Goal: Information Seeking & Learning: Learn about a topic

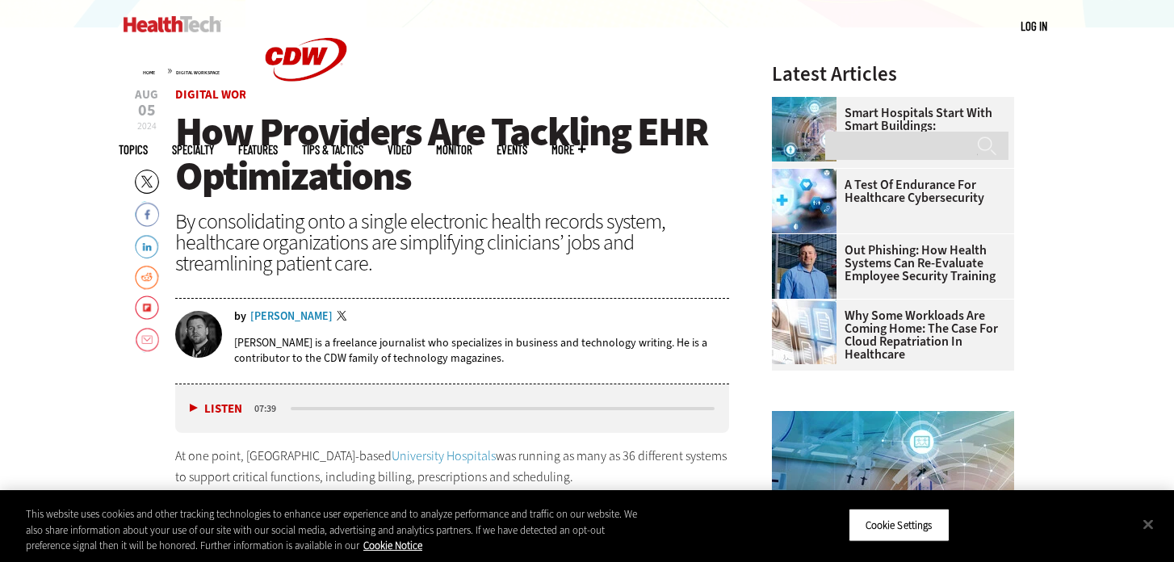
scroll to position [527, 0]
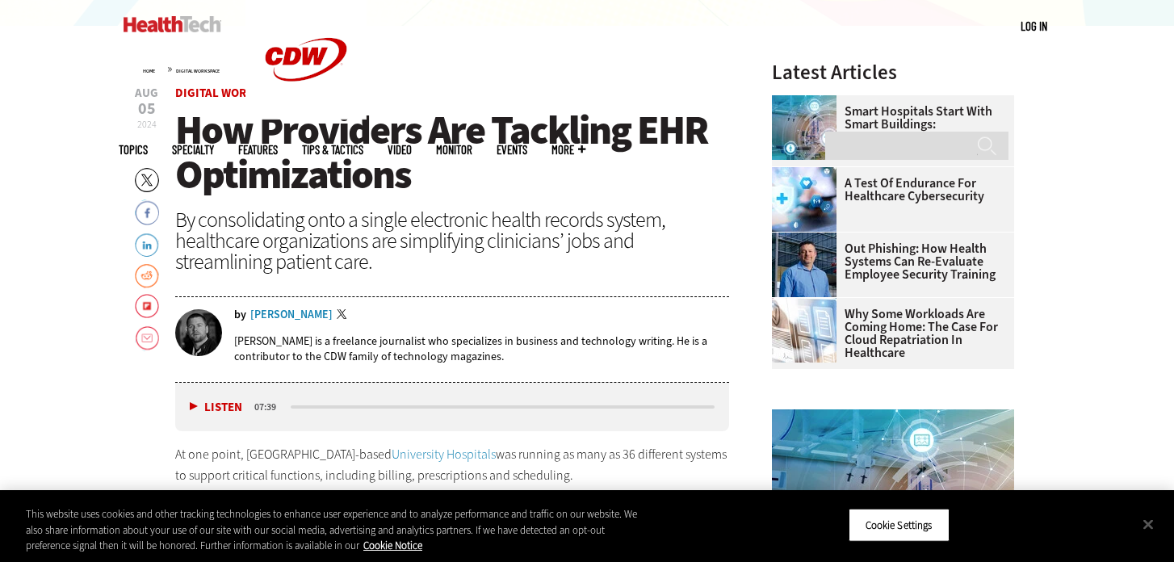
click at [393, 142] on span "How Providers Are Tackling EHR Optimizations" at bounding box center [441, 152] width 532 height 98
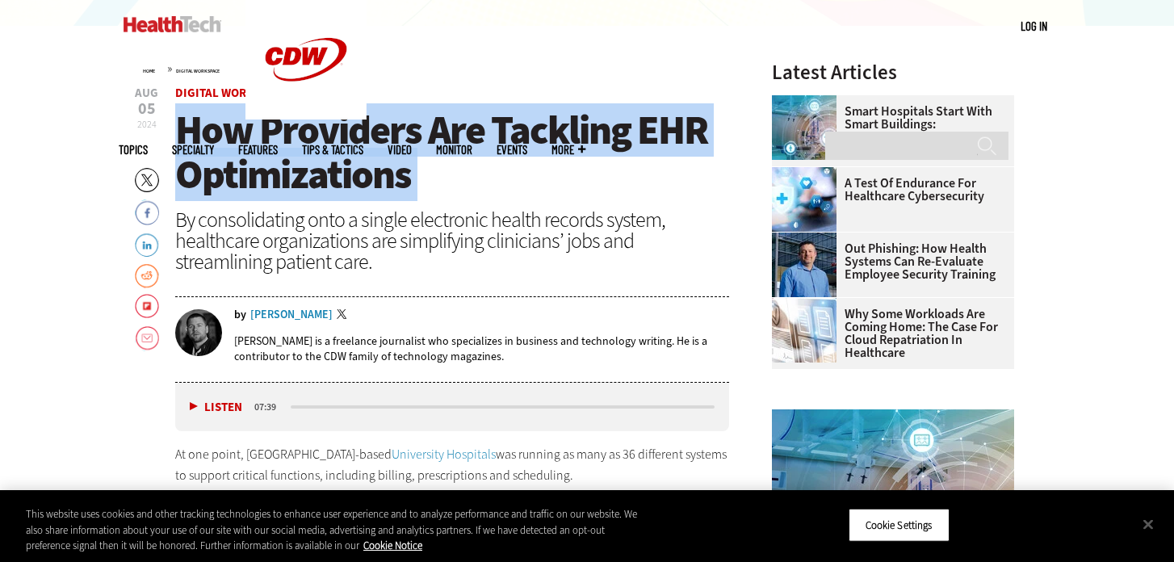
click at [393, 142] on span "How Providers Are Tackling EHR Optimizations" at bounding box center [441, 152] width 532 height 98
copy header "How Providers Are Tackling EHR Optimizations"
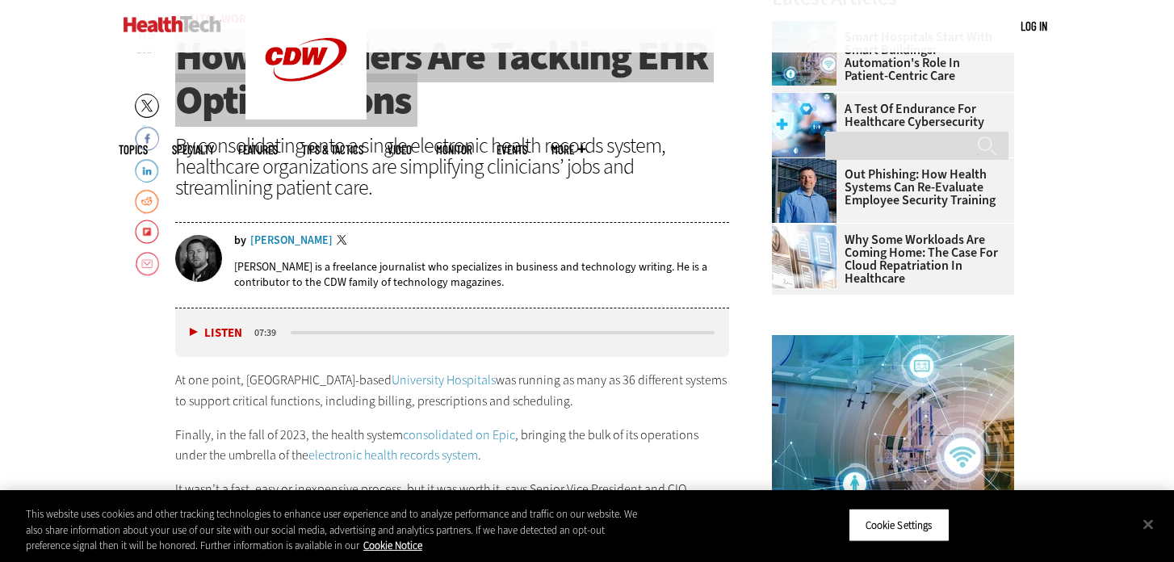
scroll to position [633, 0]
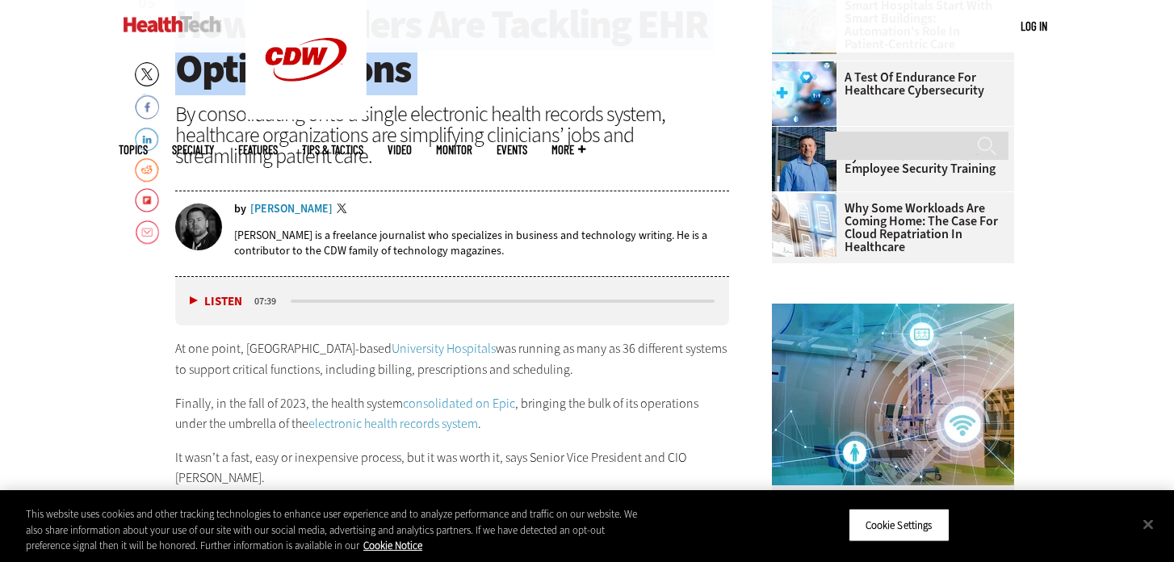
drag, startPoint x: 250, startPoint y: 195, endPoint x: 322, endPoint y: 212, distance: 74.5
click at [322, 212] on div "by [PERSON_NAME] Twitter [PERSON_NAME] is a freelance journalist who specialize…" at bounding box center [452, 235] width 554 height 82
copy div "by [PERSON_NAME]"
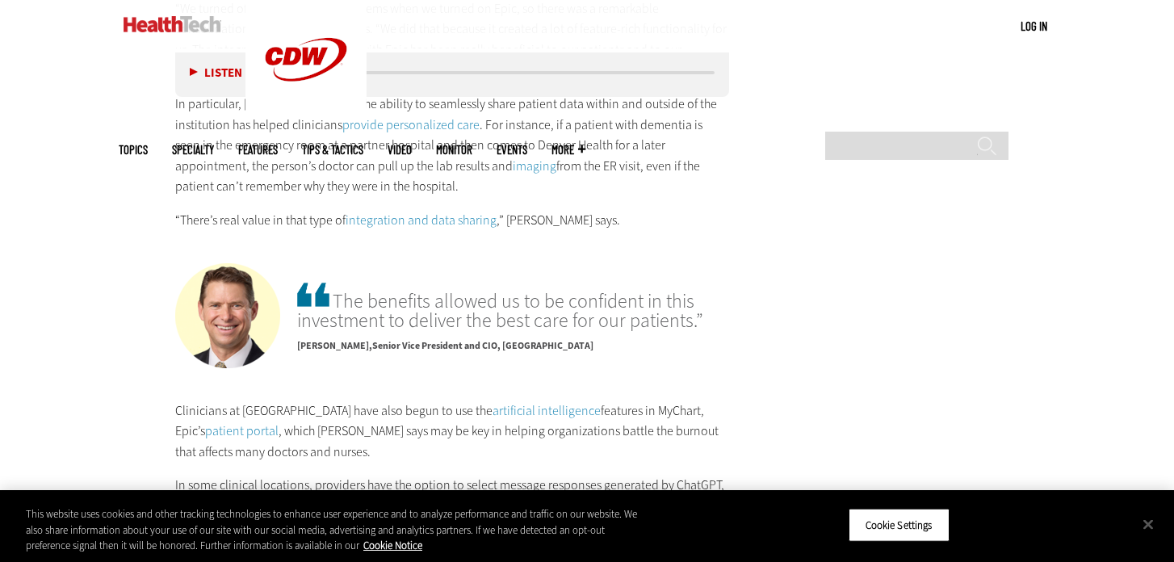
scroll to position [3558, 0]
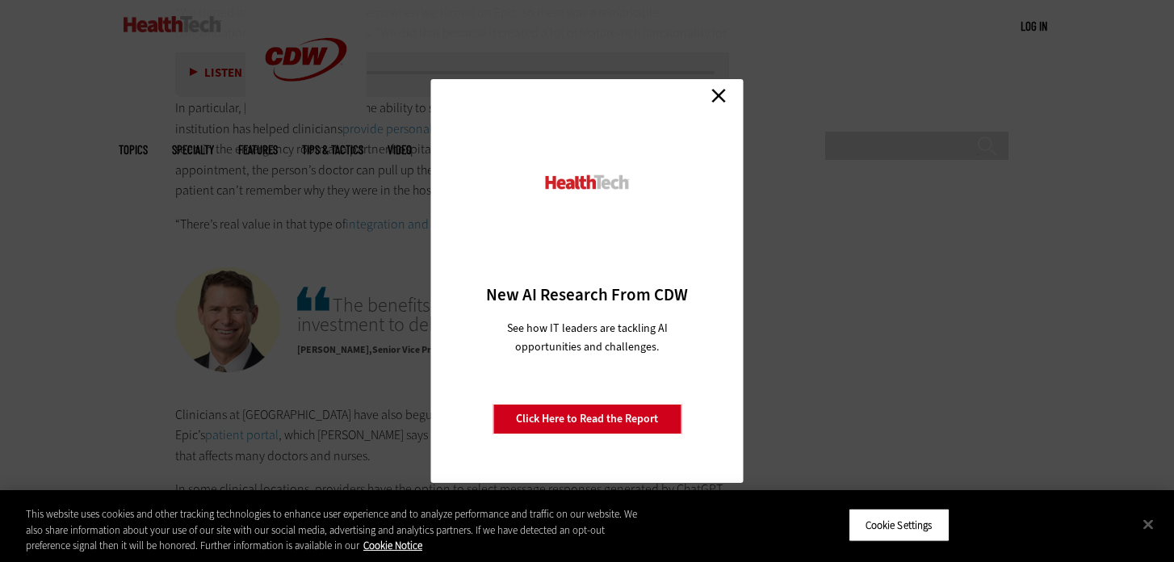
click at [726, 98] on link "Close" at bounding box center [719, 95] width 24 height 24
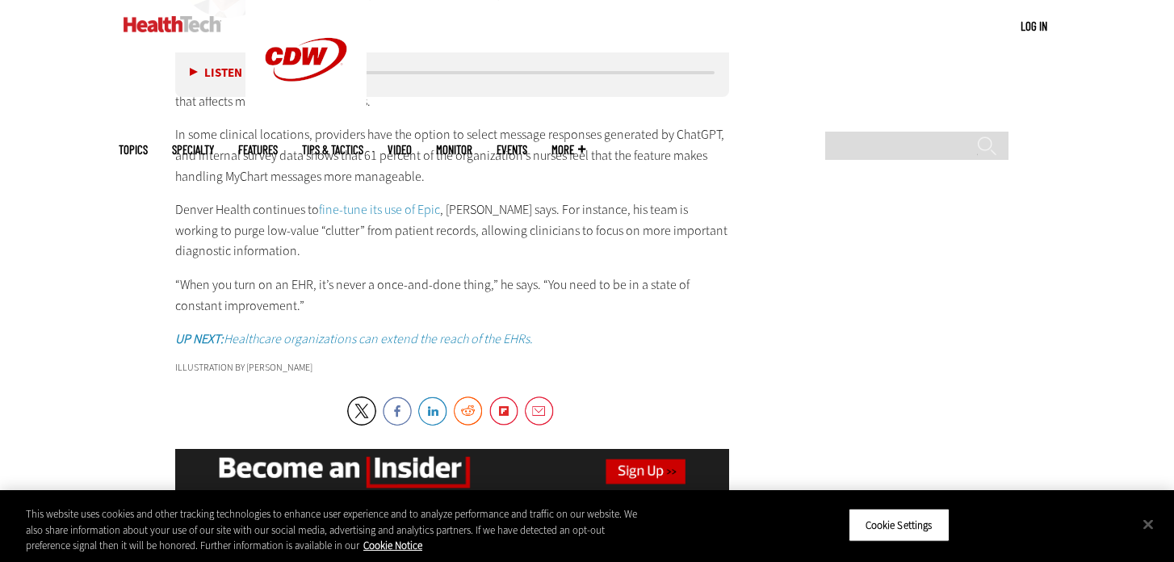
scroll to position [3915, 0]
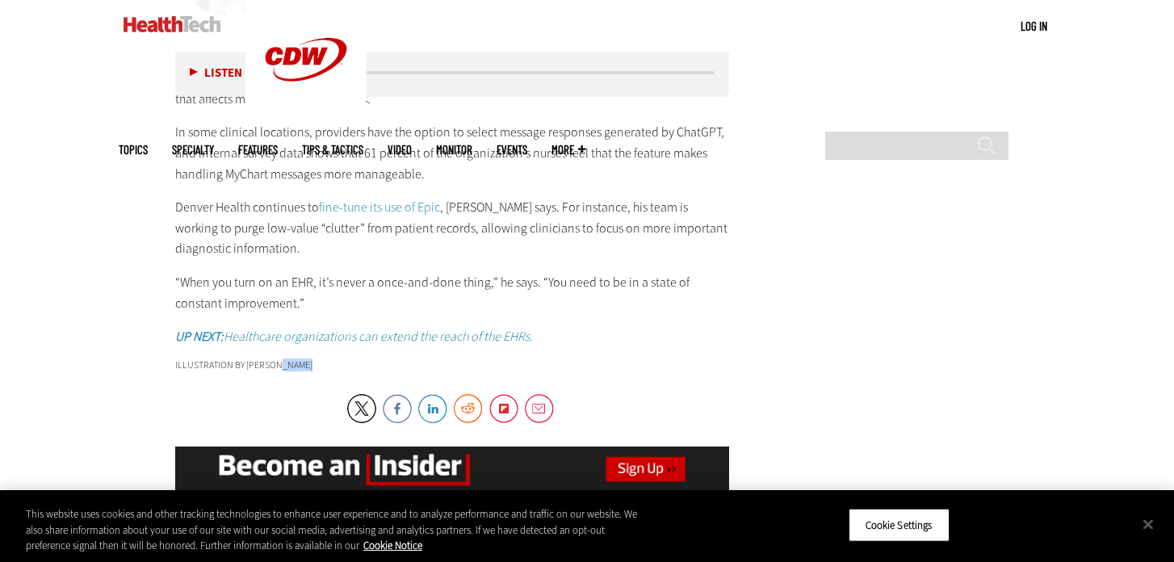
drag, startPoint x: 328, startPoint y: 327, endPoint x: 247, endPoint y: 326, distance: 80.8
copy div "[PERSON_NAME]"
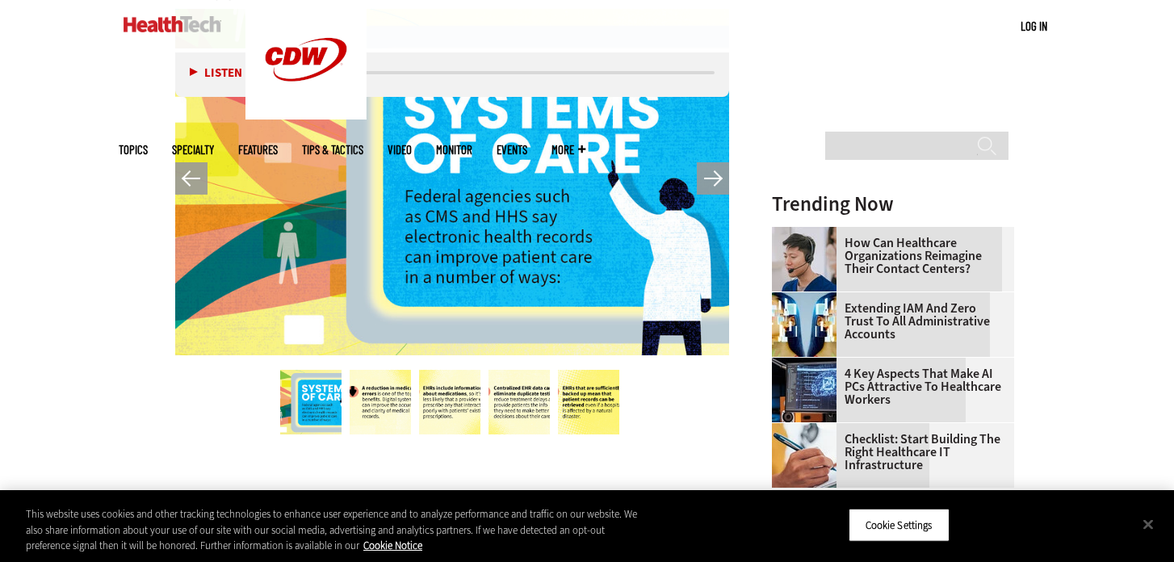
scroll to position [2101, 0]
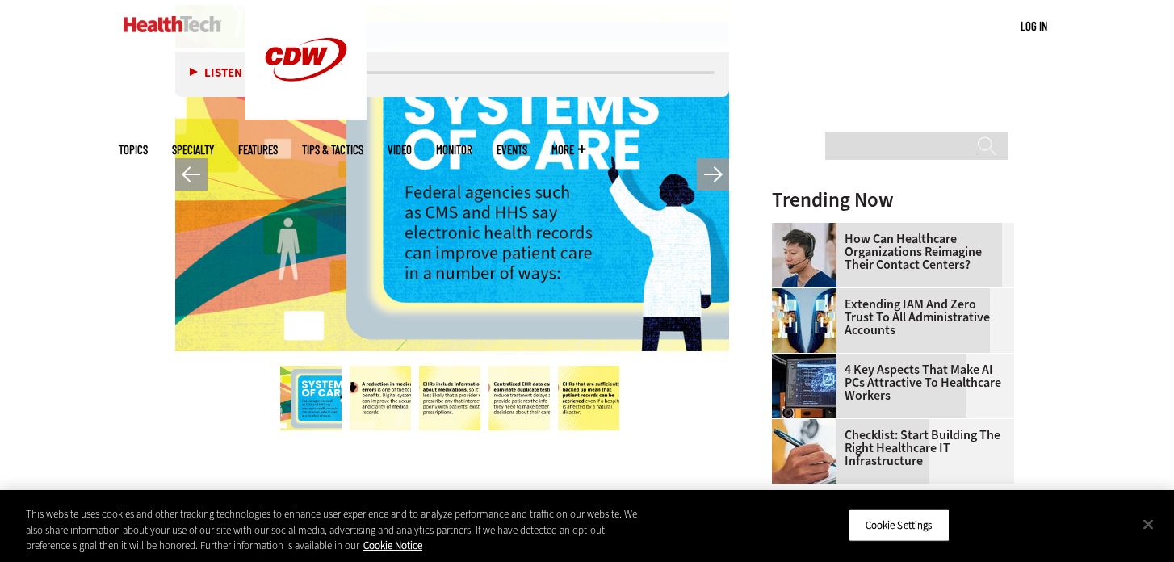
click at [715, 158] on button "Next" at bounding box center [713, 174] width 32 height 32
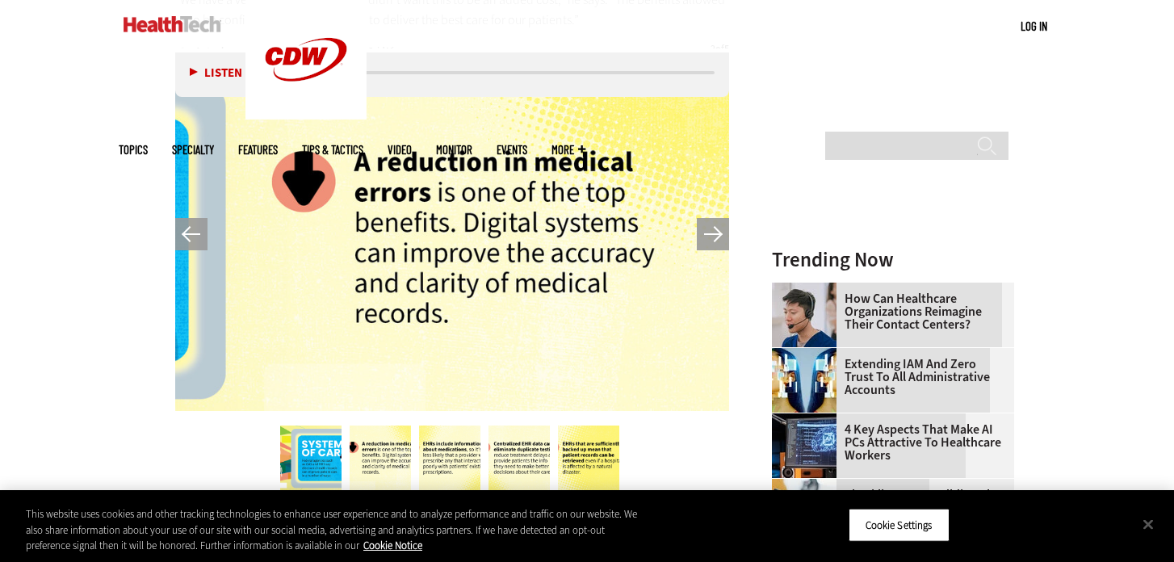
scroll to position [2033, 0]
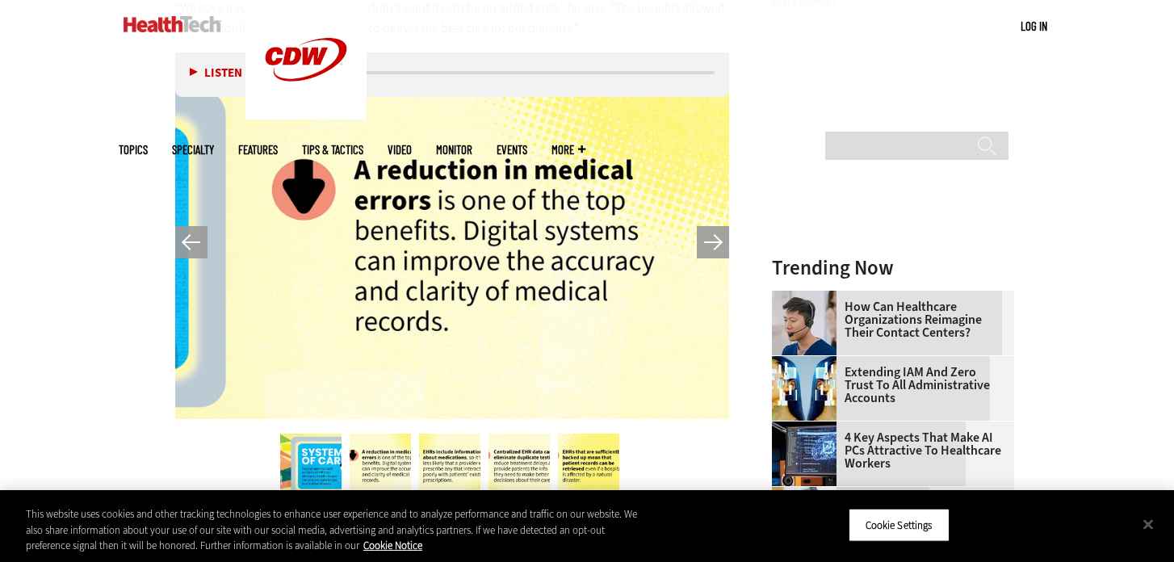
click at [715, 226] on button "Next" at bounding box center [713, 242] width 32 height 32
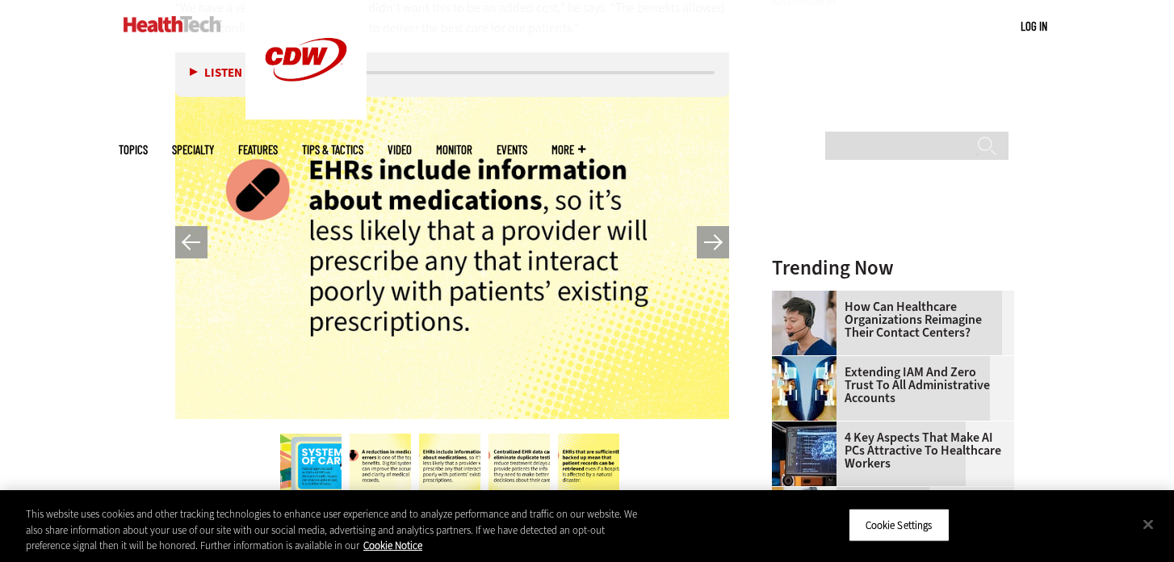
click at [715, 226] on button "Next" at bounding box center [713, 242] width 32 height 32
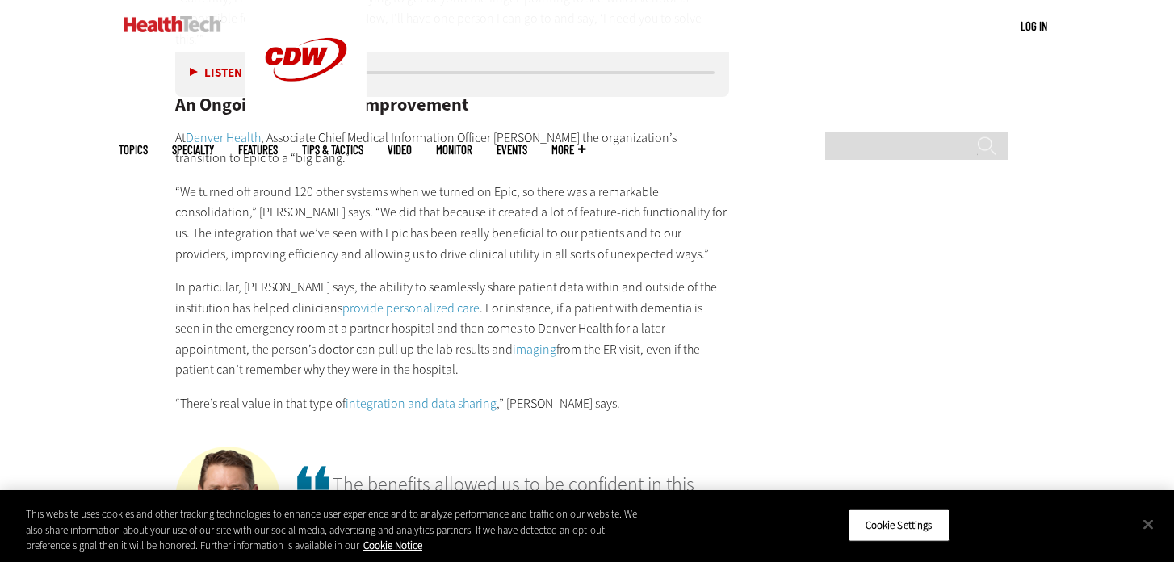
scroll to position [3382, 0]
